Goal: Task Accomplishment & Management: Use online tool/utility

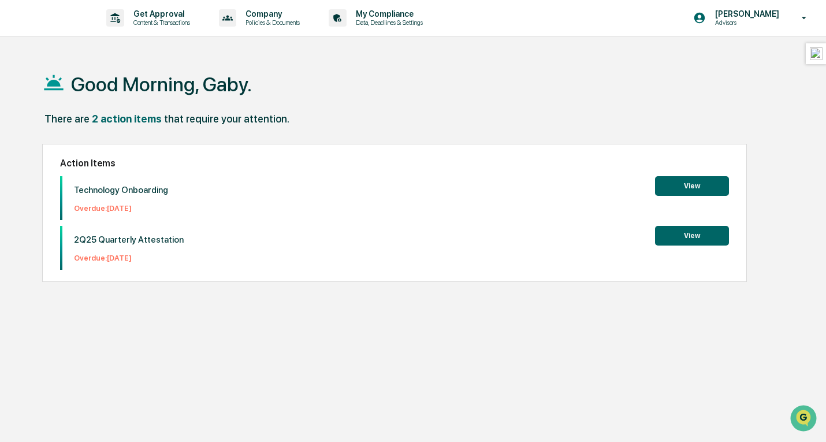
click at [705, 190] on button "View" at bounding box center [692, 186] width 74 height 20
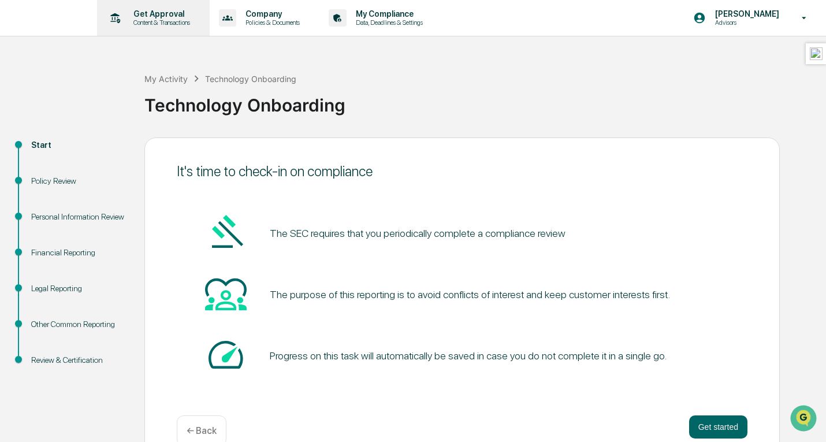
click at [180, 15] on p "Get Approval" at bounding box center [160, 13] width 72 height 9
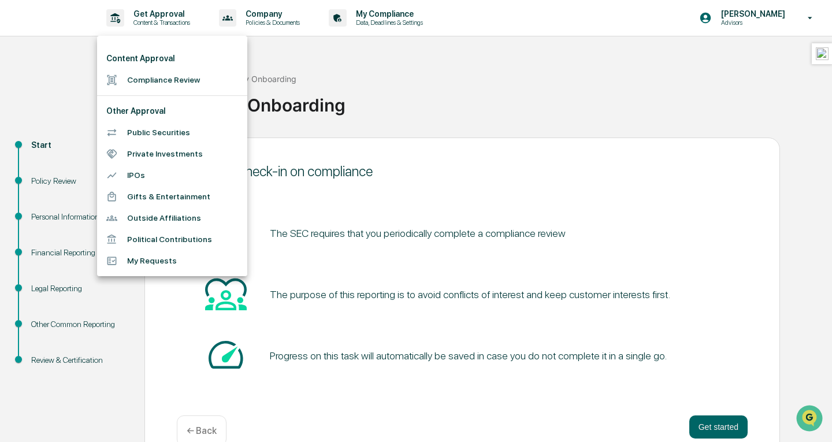
click at [173, 78] on li "Compliance Review" at bounding box center [172, 79] width 150 height 21
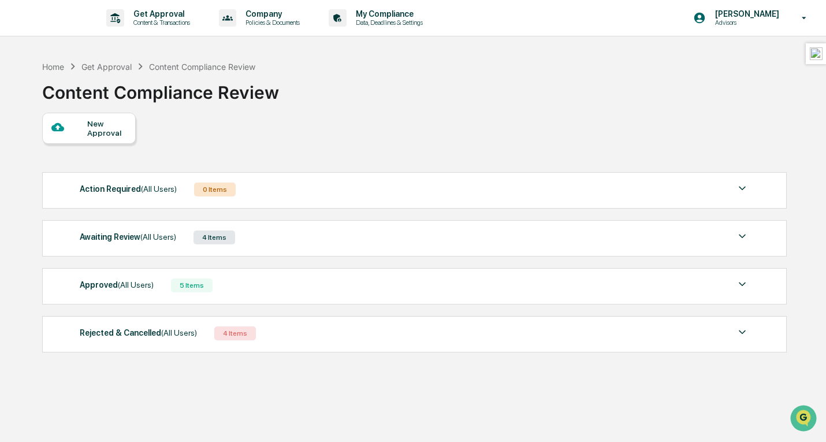
click at [167, 191] on span "(All Users)" at bounding box center [159, 188] width 36 height 9
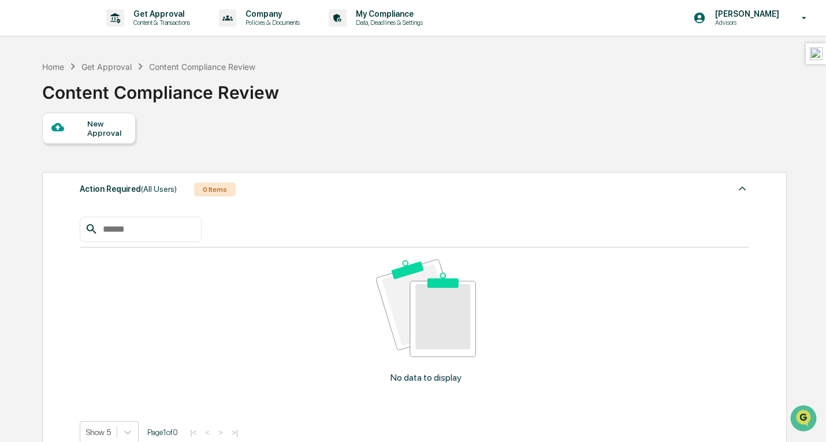
click at [168, 191] on span "(All Users)" at bounding box center [159, 188] width 36 height 9
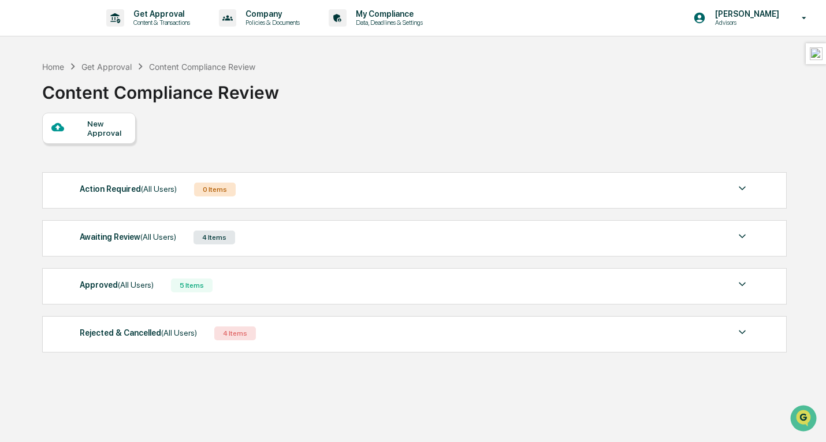
scroll to position [55, 0]
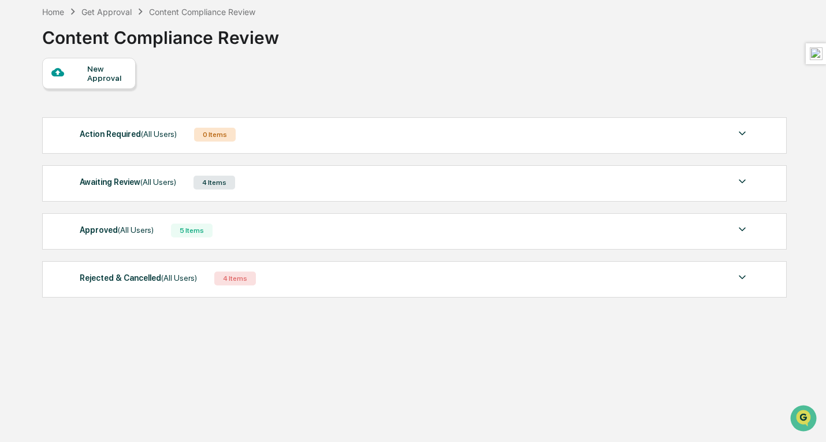
click at [161, 184] on span "(All Users)" at bounding box center [158, 181] width 36 height 9
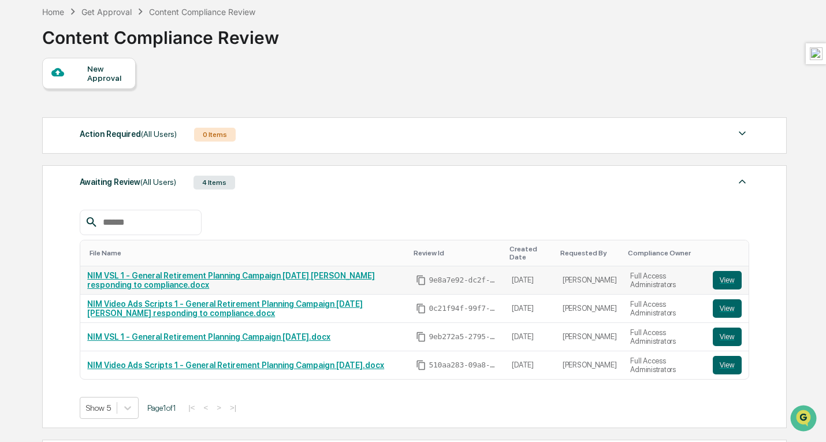
click at [149, 280] on link "NIM VSL 1 - General Retirement Planning Campaign Aug 2025 Alex responding to co…" at bounding box center [231, 280] width 288 height 18
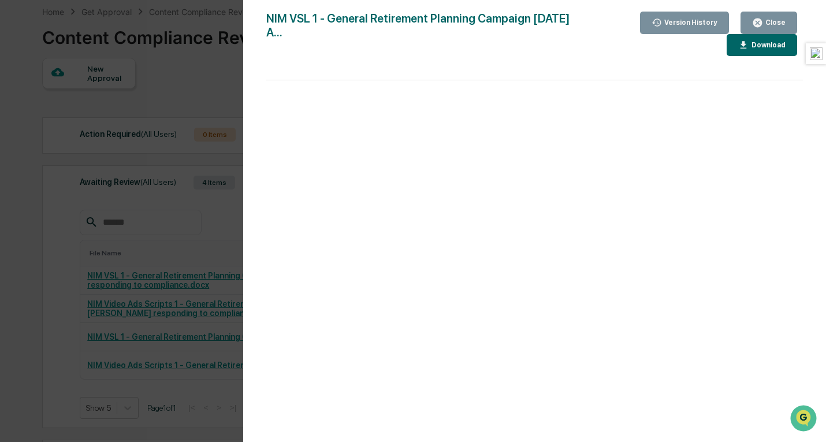
click at [158, 213] on div "Version History 08/22/2025, 05:30 AM Gaby Chen Mechem NIM VSL 1 - General Retir…" at bounding box center [413, 221] width 826 height 442
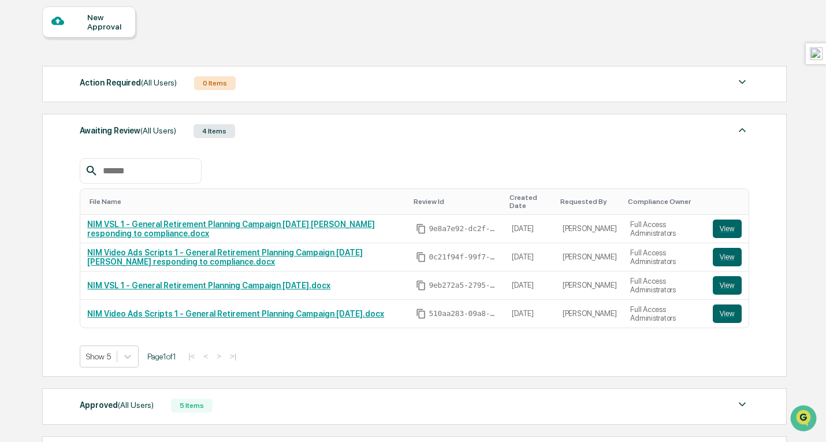
scroll to position [50, 0]
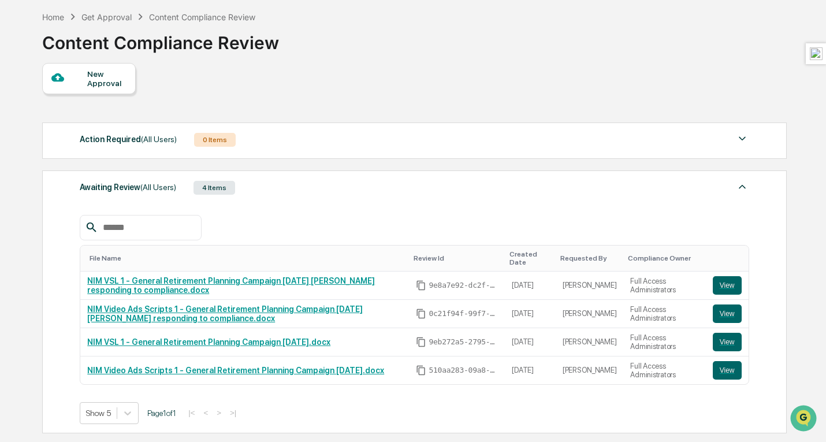
click at [141, 136] on span "(All Users)" at bounding box center [159, 139] width 36 height 9
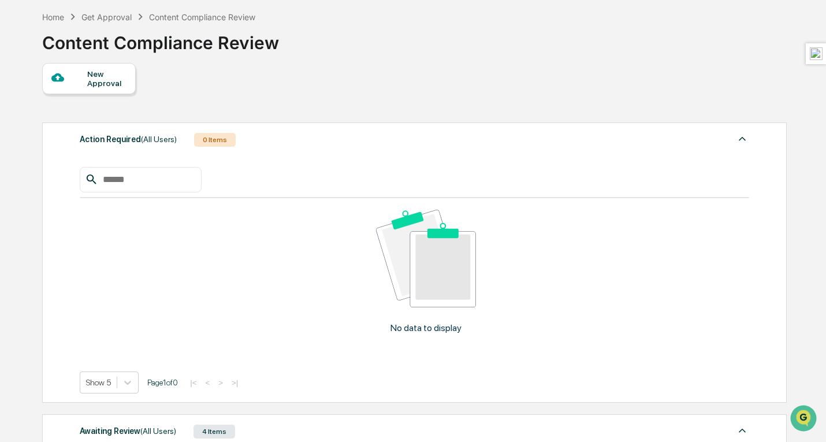
click at [143, 136] on span "(All Users)" at bounding box center [159, 139] width 36 height 9
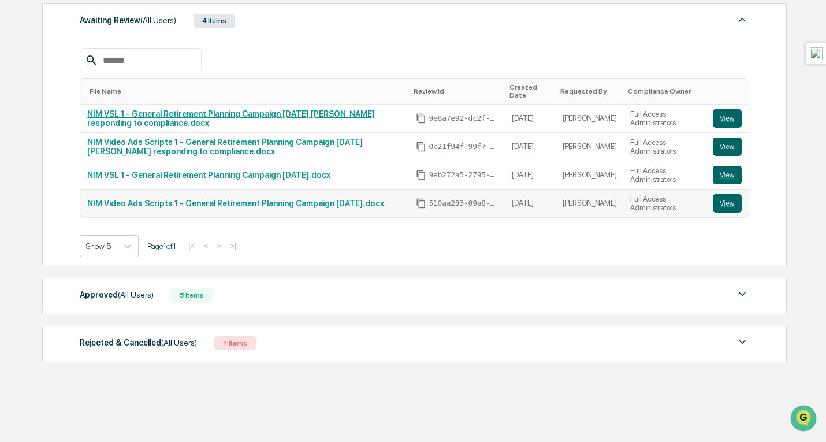
scroll to position [223, 0]
click at [135, 305] on div "Approved (All Users) 5 Items File Name Review Id Created Date Requested By Comp…" at bounding box center [414, 296] width 744 height 36
click at [125, 293] on span "(All Users)" at bounding box center [136, 294] width 36 height 9
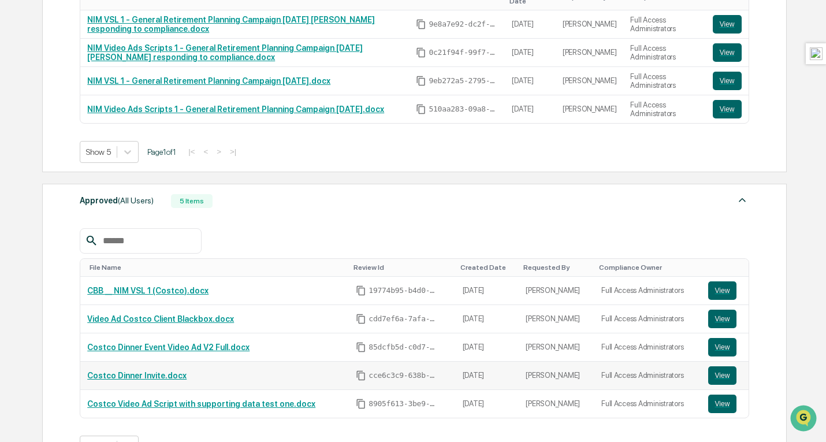
scroll to position [396, 0]
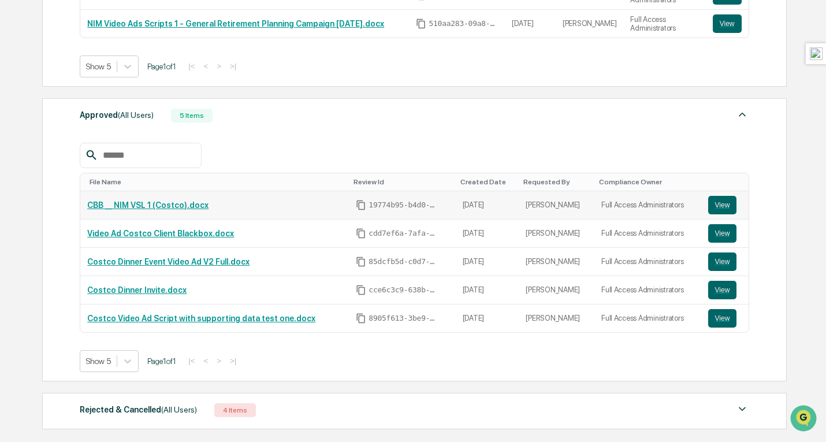
click at [182, 210] on link "CBB __ NIM VSL 1 (Costco).docx" at bounding box center [147, 204] width 121 height 9
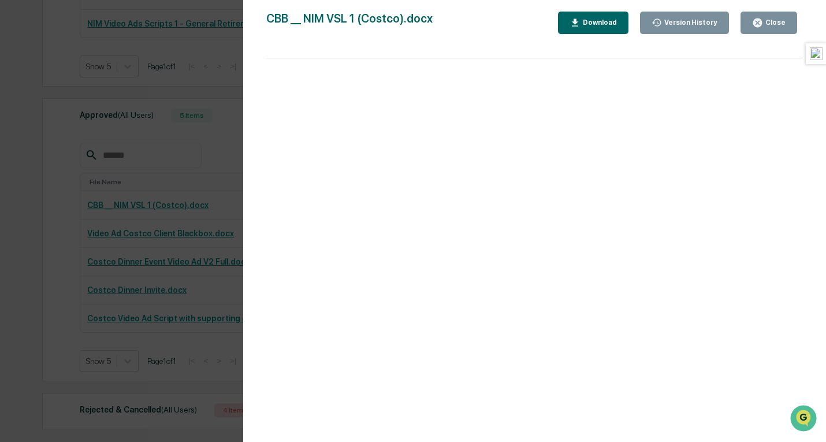
click at [126, 143] on div "Version History 08/16/2025, 11:05 PM Gaby Chen Mechem CBB __ NIM VSL 1 (Costco)…" at bounding box center [413, 221] width 826 height 442
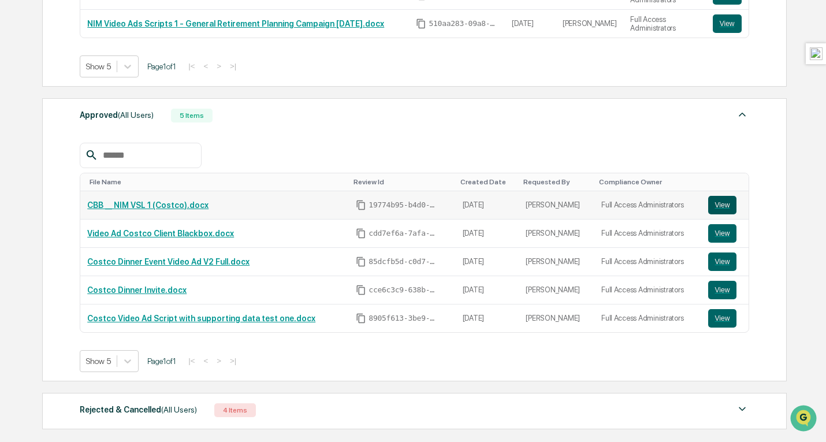
click at [726, 207] on button "View" at bounding box center [722, 205] width 29 height 18
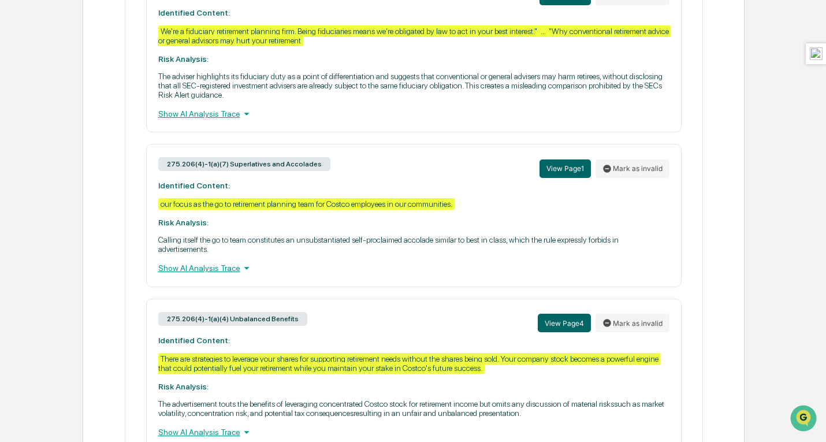
scroll to position [464, 0]
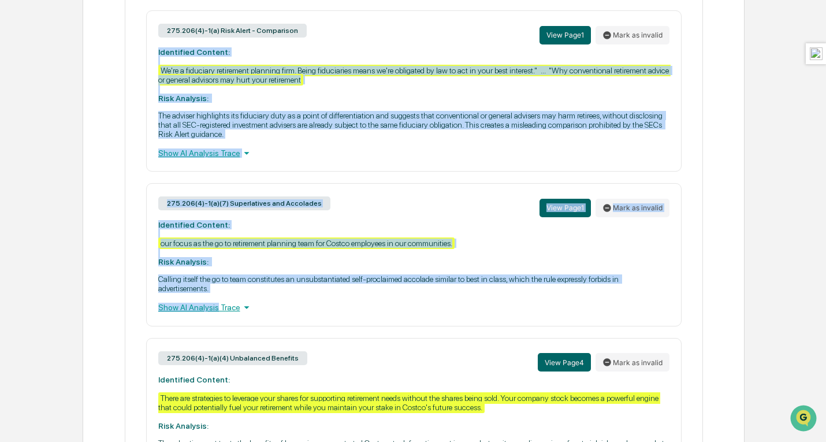
drag, startPoint x: 200, startPoint y: 280, endPoint x: 135, endPoint y: 57, distance: 232.8
click at [135, 57] on div "275.206(4)-1(a) Risk Alert - Comparison View Page 1 Mark as invalid Identified …" at bounding box center [414, 249] width 558 height 479
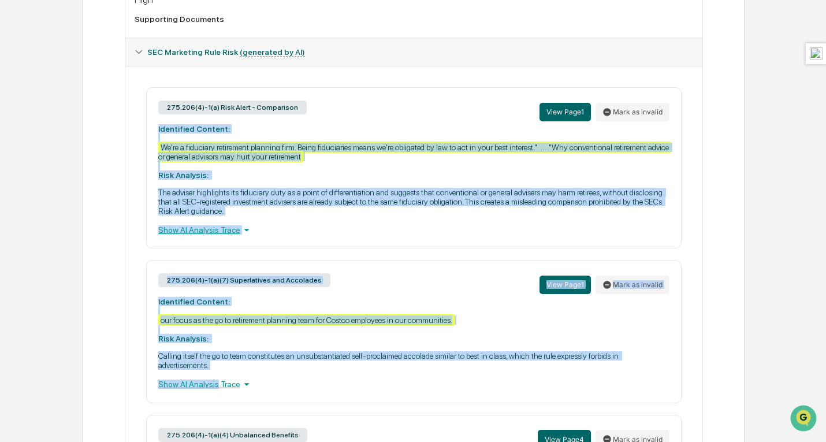
scroll to position [462, 0]
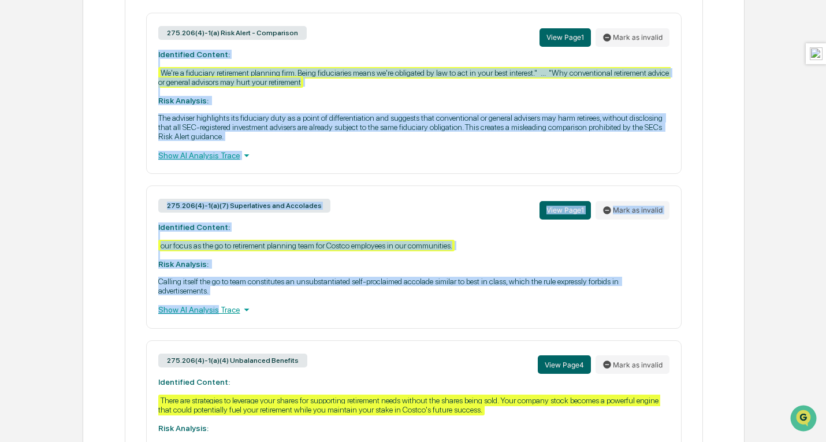
click at [245, 141] on p "The adviser highlights its fiduciary duty as a point of differentiation and sug…" at bounding box center [413, 127] width 511 height 28
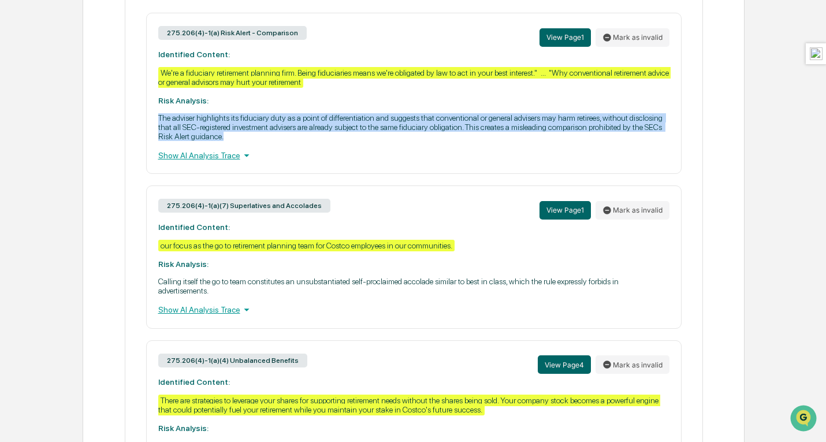
drag, startPoint x: 253, startPoint y: 144, endPoint x: 146, endPoint y: 124, distance: 109.3
click at [146, 124] on div "275.206(4)-1(a) Risk Alert - Comparison View Page 1 Mark as invalid Identified …" at bounding box center [414, 252] width 558 height 479
copy p "The adviser highlights its fiduciary duty as a point of differentiation and sug…"
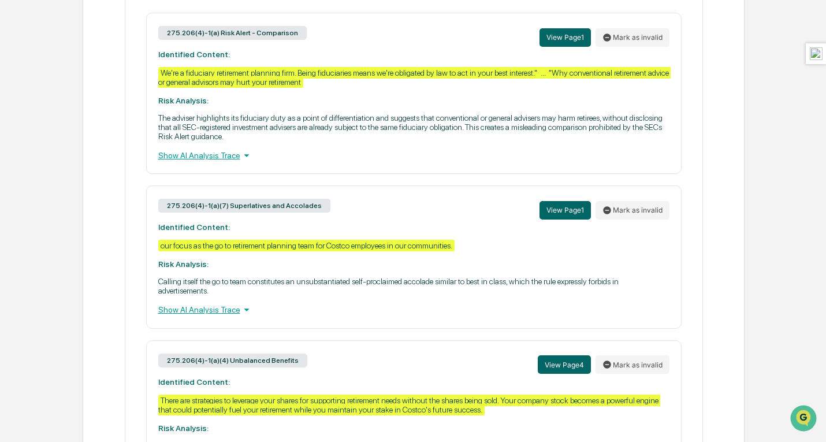
click at [459, 252] on div "275.206(4)-1(a)(7) Superlatives and Accolades View Page 1 Mark as invalid Ident…" at bounding box center [413, 256] width 535 height 143
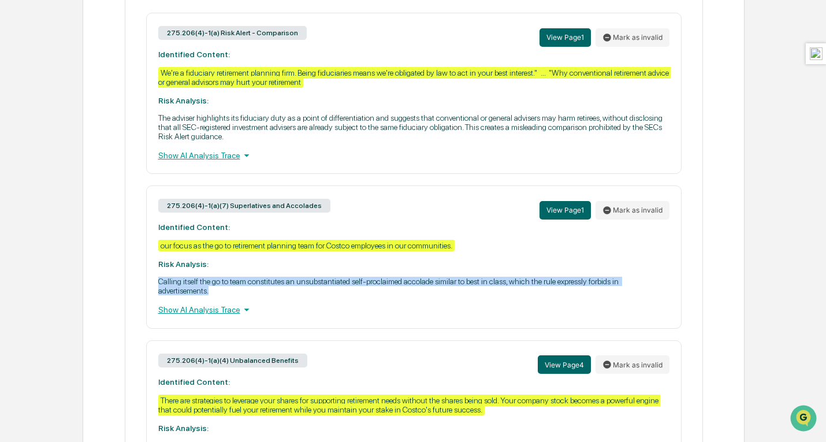
drag, startPoint x: 221, startPoint y: 302, endPoint x: 174, endPoint y: 297, distance: 47.6
click at [147, 292] on div "275.206(4)-1(a)(7) Superlatives and Accolades View Page 1 Mark as invalid Ident…" at bounding box center [413, 256] width 535 height 143
copy p "Calling itself the go to team constitutes an unsubstantiated self-proclaimed ac…"
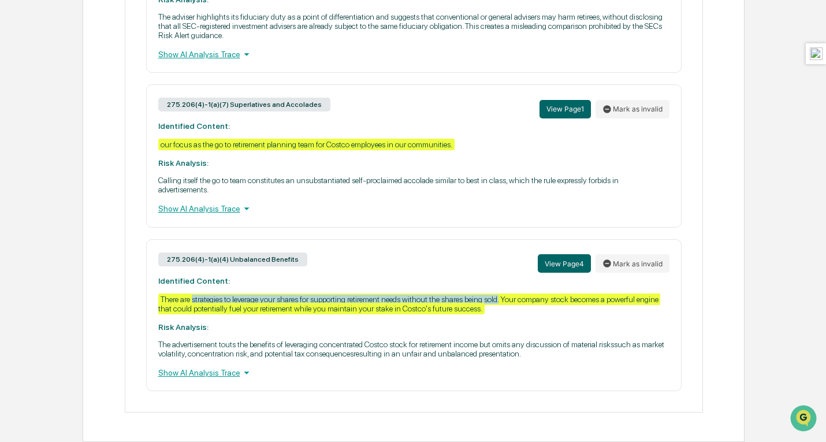
drag, startPoint x: 193, startPoint y: 297, endPoint x: 506, endPoint y: 297, distance: 313.0
click at [506, 297] on div "There are strategies to leverage your shares for supporting retirement needs wi…" at bounding box center [409, 303] width 502 height 21
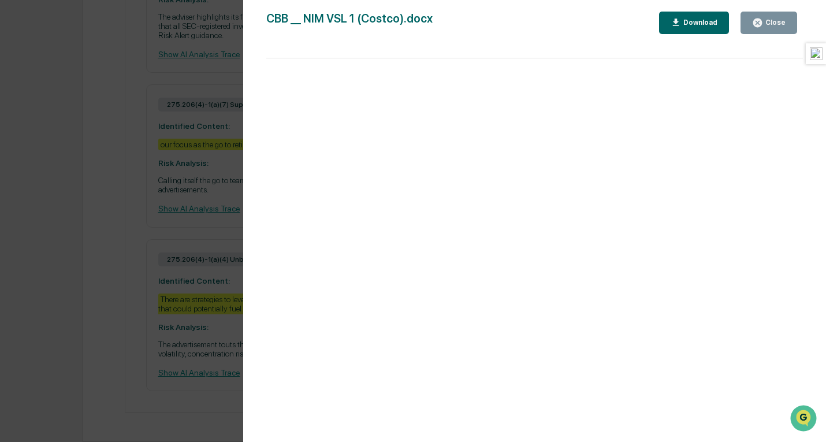
click at [208, 285] on div "Version History [DATE] 11:05 PM [PERSON_NAME] CBB __ NIM VSL 1 (Costco).docx Cl…" at bounding box center [413, 221] width 826 height 442
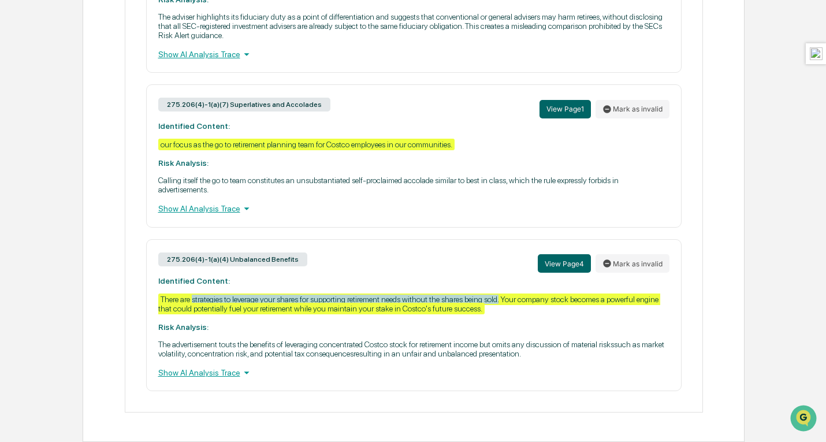
drag, startPoint x: 193, startPoint y: 296, endPoint x: 506, endPoint y: 297, distance: 313.6
click at [506, 297] on div "There are strategies to leverage your shares for supporting retirement needs wi…" at bounding box center [409, 303] width 502 height 21
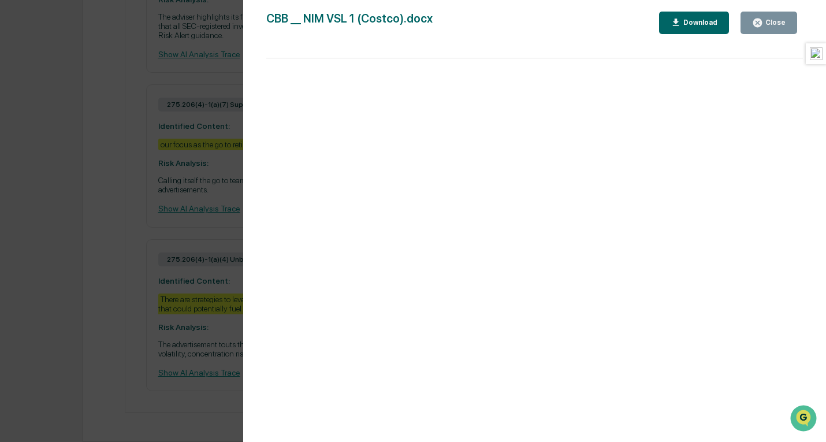
click at [178, 154] on div "Version History [DATE] 11:05 PM [PERSON_NAME] CBB __ NIM VSL 1 (Costco).docx Cl…" at bounding box center [413, 221] width 826 height 442
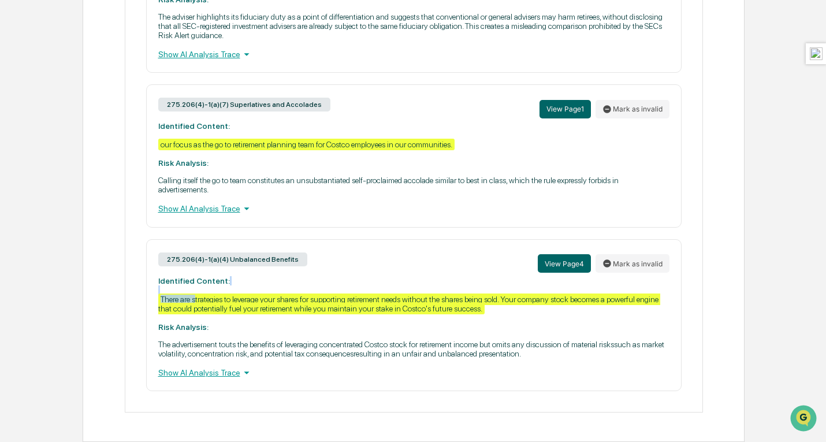
drag, startPoint x: 195, startPoint y: 297, endPoint x: 336, endPoint y: 285, distance: 140.8
click at [336, 285] on div "275.206(4)-1(a)(4) Unbalanced Benefits View Page 4 Mark as invalid Identified C…" at bounding box center [413, 315] width 535 height 152
click at [211, 319] on div "275.206(4)-1(a)(4) Unbalanced Benefits View Page 4 Mark as invalid Identified C…" at bounding box center [413, 315] width 535 height 152
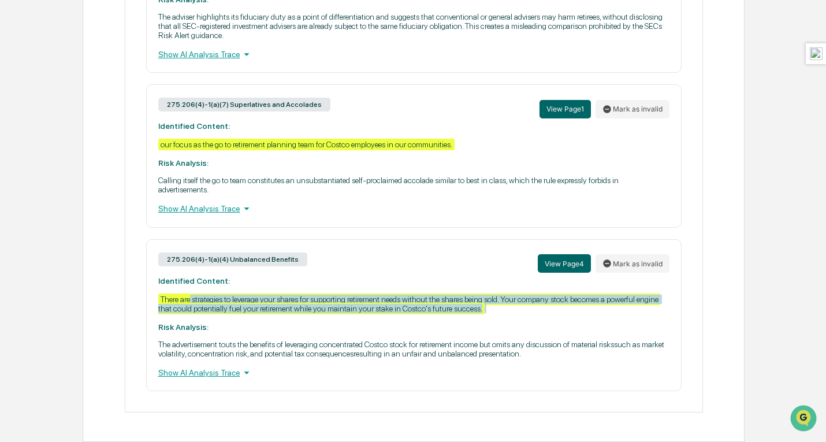
drag, startPoint x: 192, startPoint y: 297, endPoint x: 472, endPoint y: 311, distance: 281.0
click at [472, 311] on div "There are strategies to leverage your shares for supporting retirement needs wi…" at bounding box center [409, 303] width 502 height 21
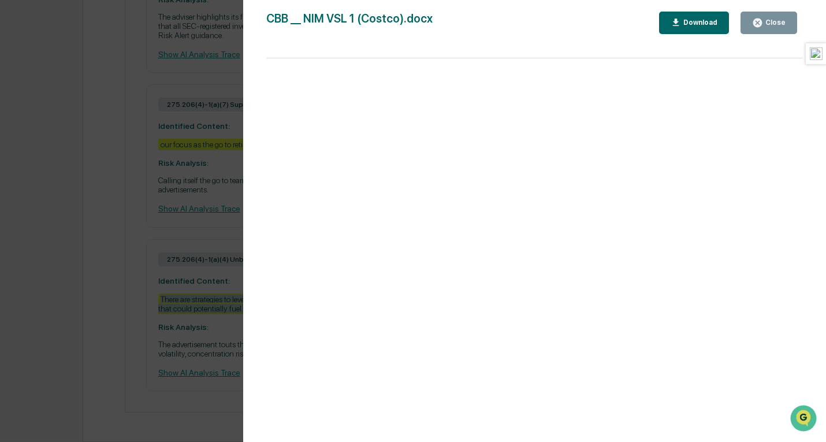
copy div "strategies to leverage your shares for supporting retirement needs without the …"
click at [208, 234] on div "Version History [DATE] 11:05 PM [PERSON_NAME] CBB __ NIM VSL 1 (Costco).docx Cl…" at bounding box center [413, 221] width 826 height 442
